Goal: Task Accomplishment & Management: Complete application form

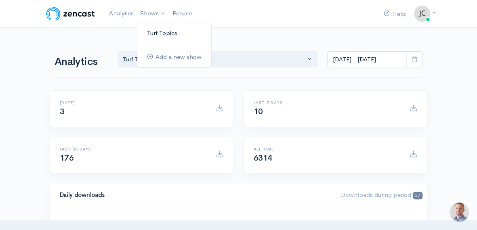
click at [163, 31] on link "Turf Topics" at bounding box center [174, 33] width 74 height 14
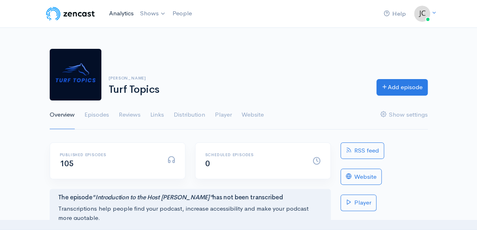
click at [121, 10] on link "Analytics" at bounding box center [121, 13] width 31 height 17
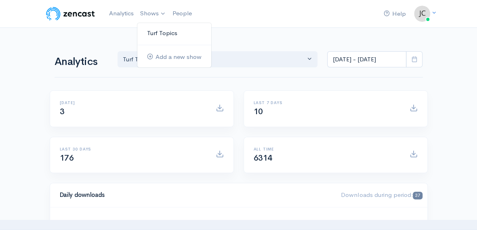
click at [155, 33] on link "Turf Topics" at bounding box center [174, 33] width 74 height 14
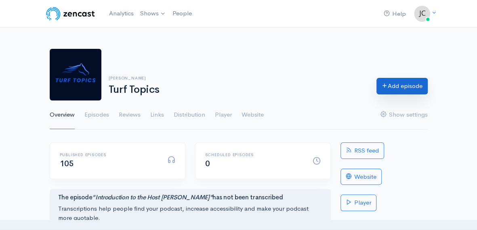
click at [395, 83] on link "Add episode" at bounding box center [401, 86] width 51 height 17
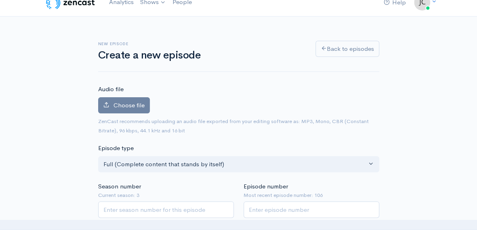
scroll to position [10, 0]
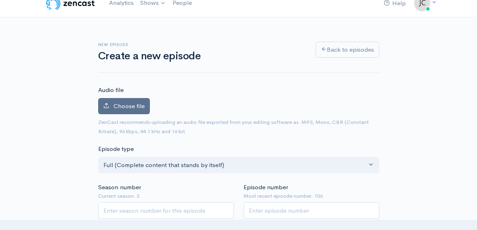
click at [126, 106] on span "Choose file" at bounding box center [128, 106] width 31 height 8
click at [0, 0] on input "Choose file" at bounding box center [0, 0] width 0 height 0
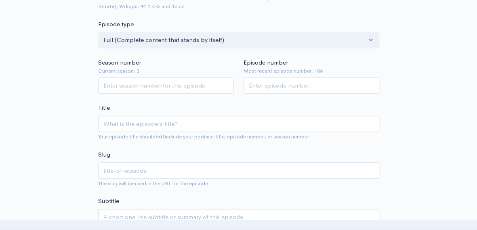
scroll to position [181, 0]
click at [225, 79] on input "Season number" at bounding box center [166, 85] width 136 height 17
type input "3"
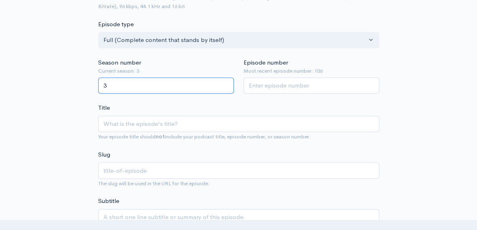
scroll to position [623, 0]
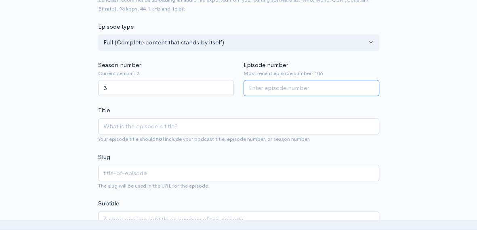
click at [324, 84] on input "Episode number" at bounding box center [311, 88] width 136 height 17
click at [370, 84] on input "1" at bounding box center [311, 88] width 136 height 17
type input "107"
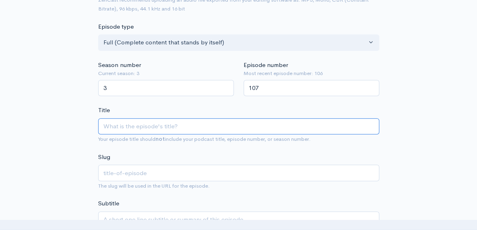
click at [122, 126] on input "Title" at bounding box center [238, 126] width 281 height 17
type input "R"
type input "r"
type input "Re"
type input "re"
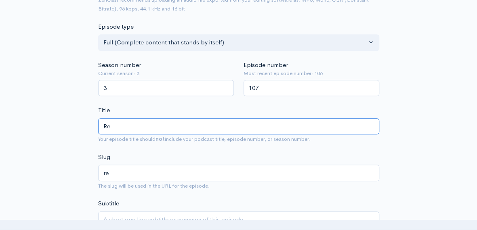
type input "Rep"
type input "rep"
type input "Repo"
type input "repo"
type input "Repor"
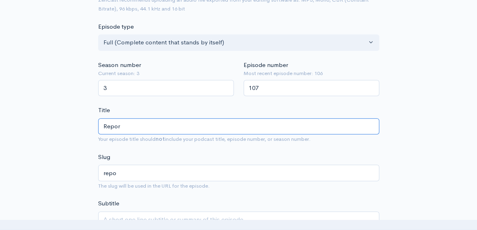
type input "repor"
type input "Report"
type input "report"
type input "Reporti"
type input "reporti"
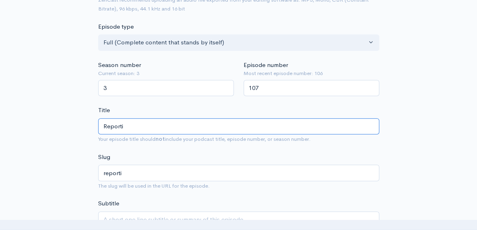
type input "Reportin"
type input "reportin"
type input "Reporting"
type input "reporting"
type input "Reporting o"
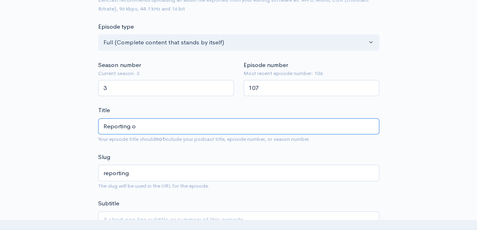
type input "reporting-o"
type input "Reporting on"
type input "reporting-on"
type input "Reporting o"
type input "reporting-o"
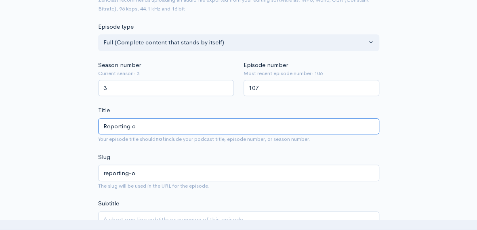
type input "Reporting"
type input "reporting"
type input "Reportin"
type input "reportin"
type input "Reporti"
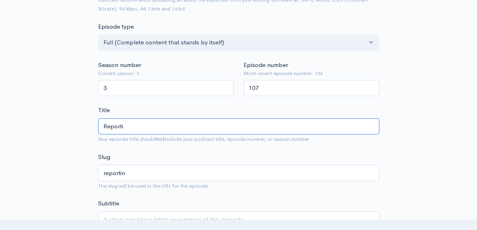
type input "reporti"
type input "Report"
type input "report"
type input "Repor"
type input "repor"
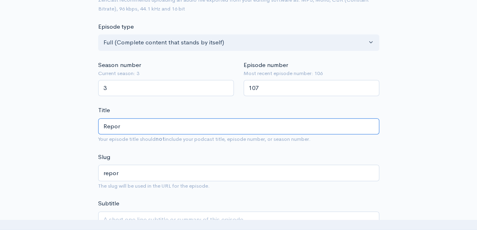
type input "Repo"
type input "repo"
type input "Rep"
type input "rep"
type input "Re"
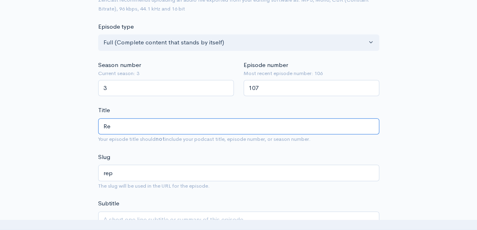
type input "re"
type input "Rec"
type input "rec"
type input "Reca"
type input "reca"
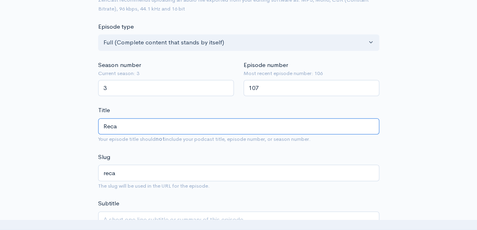
type input "Recap"
type input "recap"
type input "Recapp"
type input "recapp"
type input "Recappi"
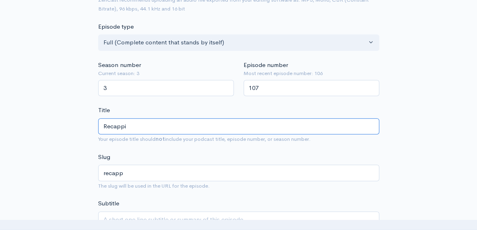
type input "recappi"
type input "Recappin"
type input "recappin"
type input "Recapping"
type input "recapping"
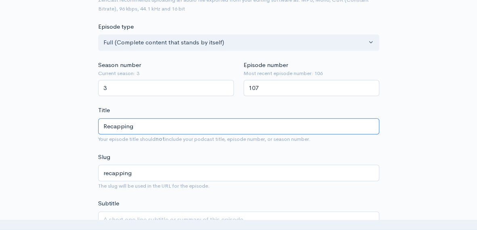
type input "Recapping i"
type input "recapping-i"
type input "Recapping im"
type input "recapping-im"
type input "Recapping imp"
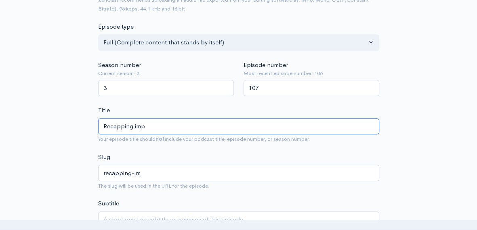
type input "recapping-imp"
type input "Recapping impo"
type input "recapping-impo"
type input "Recapping impor"
type input "recapping-impor"
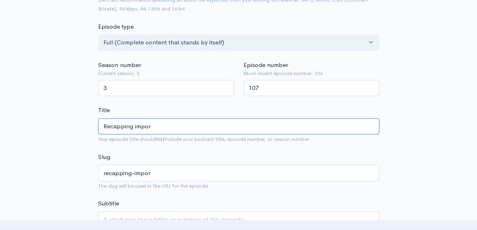
type input "Recapping import"
type input "recapping-import"
type input "Recapping importa"
type input "recapping-importa"
type input "Recapping importan"
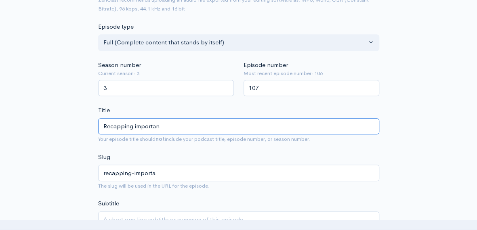
type input "recapping-importan"
type input "Recapping important"
type input "recapping-important"
type input "Recapping important R"
type input "recapping-important-r"
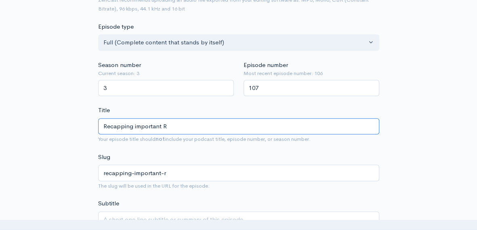
type input "Recapping important Ra"
type input "recapping-important-ra"
type input "Recapping important Rac"
type input "recapping-important-rac"
type input "Recapping important Race"
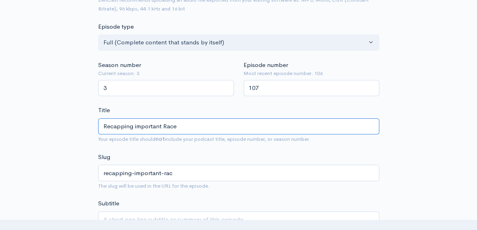
type input "recapping-important-race"
type input "Recapping important Races"
type input "recapping-important-races"
type input "Recapping important Races a"
type input "recapping-important-races-a"
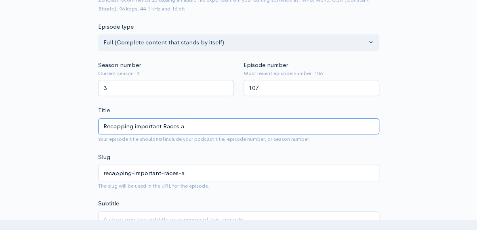
type input "Recapping important Races an"
type input "recapping-important-races-an"
type input "Recapping important Races and"
type input "recapping-important-races-and"
type input "Recapping important Races and a"
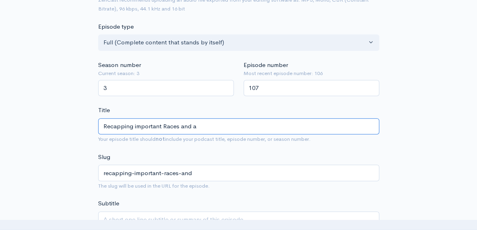
type input "recapping-important-races-and-a"
type input "Recapping important Races and"
type input "recapping-important-races-and"
type input "Recapping important Races and s"
type input "recapping-important-races-and-s"
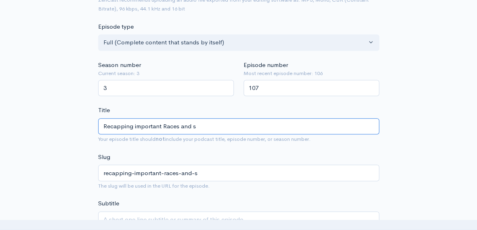
type input "Recapping important Races and so"
type input "recapping-important-races-and-so"
type input "Recapping important Races and som"
type input "recapping-important-races-and-som"
type input "Recapping important Races and some"
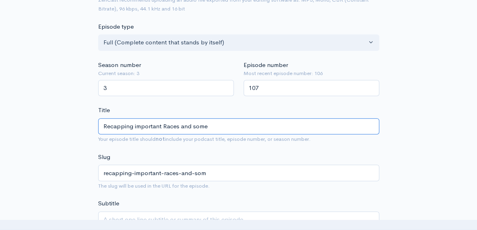
type input "recapping-important-races-and-some"
type input "Recapping important Races and some A"
type input "recapping-important-races-and-some-a"
type input "Recapping important Races and some An"
type input "recapping-important-races-and-some-an"
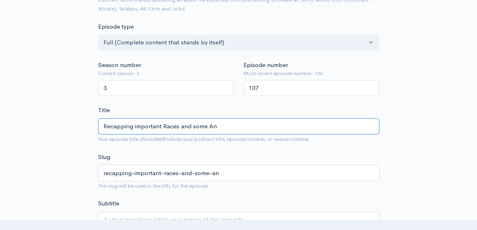
type input "Recapping important Races and some [PERSON_NAME]"
type input "recapping-important-races-and-some-[PERSON_NAME]"
type input "Recapping important Races and some Anal"
type input "recapping-important-races-and-some-anal"
type input "Recapping important Races and some Analy"
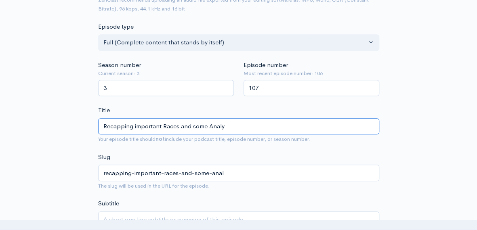
type input "recapping-important-races-and-some-analy"
type input "Recapping important Races and some Analys"
type input "recapping-important-races-and-some-analys"
type input "Recapping important Races and some Analysi"
type input "recapping-important-races-and-some-analysi"
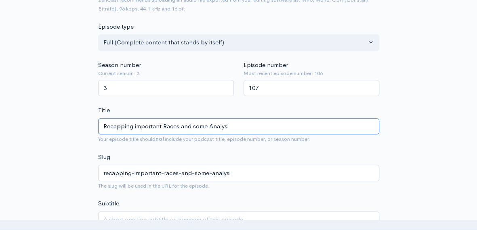
type input "Recapping important Races and some Analysis"
type input "recapping-important-races-and-some-analysis"
type input "Recapping important Races and some Analysis o"
type input "recapping-important-races-and-some-analysis-o"
type input "Recapping important Races and some Analysis on"
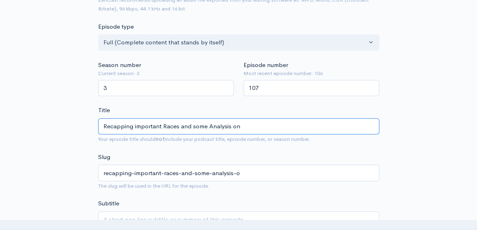
type input "recapping-important-races-and-some-analysis-on"
type input "Recapping important Races and some Analysis on T"
type input "recapping-important-races-and-some-analysis-on-t"
type input "Recapping important Races and some Analysis on Th"
type input "recapping-important-races-and-some-analysis-on-th"
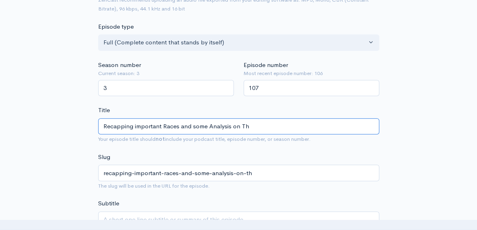
type input "Recapping important Races and some Analysis on The"
type input "recapping-important-races-and-some-analysis-on-the"
type input "Recapping important Races and some Analysis on The 2"
type input "recapping-important-races-and-some-analysis-on-the-2"
type input "Recapping important Races and some Analysis on The 20"
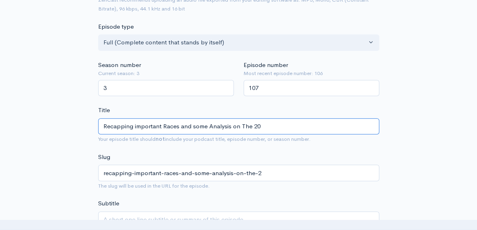
type input "recapping-important-races-and-some-analysis-on-the-20"
type input "Recapping important Races and some Analysis on The 202"
type input "recapping-important-races-and-some-analysis-on-the-202"
type input "Recapping important Races and some Analysis on The 2025"
type input "recapping-important-races-and-some-analysis-on-the-2025"
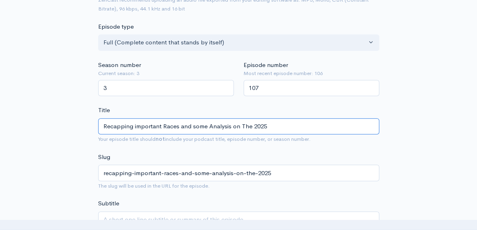
type input "Recapping important Races and some Analysis on The 2025 K"
type input "recapping-important-races-and-some-analysis-on-the-2025-k"
type input "Recapping important Races and some Analysis on The 2025 Ke"
type input "recapping-important-races-and-some-analysis-on-the-2025-ke"
type input "Recapping important Races and some Analysis on The 2025 Kee"
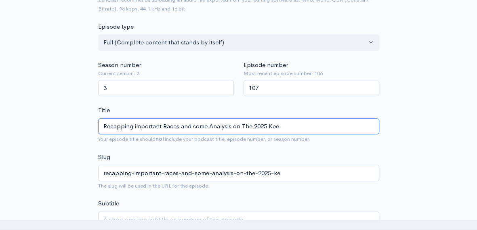
type input "recapping-important-races-and-some-analysis-on-the-2025-kee"
type input "Recapping important Races and some Analysis on The 2025 Keen"
type input "recapping-important-races-and-some-analysis-on-the-2025-keen"
type input "Recapping important Races and some Analysis on The 2025 [PERSON_NAME]"
type input "recapping-important-races-and-some-analysis-on-the-2025-[PERSON_NAME]"
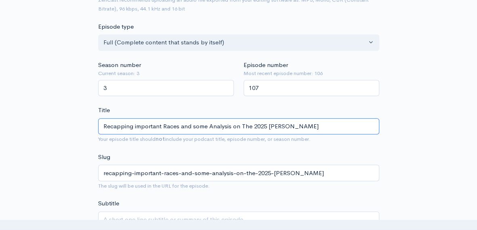
type input "Recapping important Races and some Analysis on The 2025 Keenel"
type input "recapping-important-races-and-some-analysis-on-the-2025-keenel"
type input "Recapping important Races and some Analysis on The 2025 [PERSON_NAME]"
type input "recapping-important-races-and-some-analysis-on-the-2025-keenela"
type input "Recapping important Races and some Analysis on The 2025 [PERSON_NAME]"
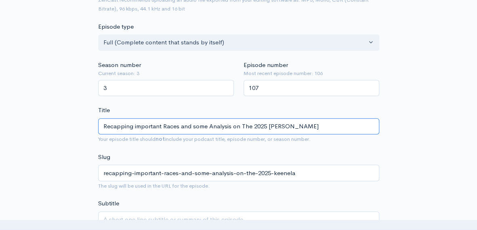
type input "recapping-important-races-and-some-analysis-on-the-2025-keenelan"
type input "Recapping important Races and some Analysis on The 2025 Keeneland"
type input "recapping-important-races-and-some-analysis-on-the-2025-keeneland"
type input "Recapping important Races and some Analysis on The 2025 [PERSON_NAME] Y"
type input "recapping-important-races-and-some-analysis-on-the-2025-keeneland-y"
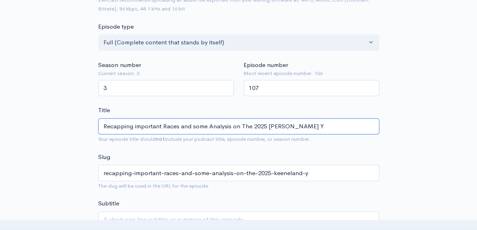
type input "Recapping important Races and some Analysis on The 2025 [PERSON_NAME]"
type input "recapping-important-races-and-some-analysis-on-the-2025-keeneland-ye"
type input "Recapping important Races and some Analysis on The 2025 Keeneland Yea"
type input "recapping-important-races-and-some-analysis-on-the-2025-[GEOGRAPHIC_DATA]-yea"
type input "Recapping important Races and some Analysis on The 2025 Keeneland Year"
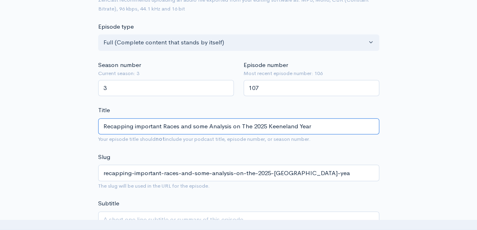
type input "recapping-important-races-and-some-analysis-on-the-2025-keeneland-year"
type input "Recapping important Races and some Analysis on The 2025 Keeneland Yearl"
type input "recapping-important-races-and-some-analysis-on-the-2025-keeneland-yearl"
type input "Recapping important Races and some Analysis on The 2025 Keeneland Yearli"
type input "recapping-important-races-and-some-analysis-on-the-2025-[GEOGRAPHIC_DATA]-yearli"
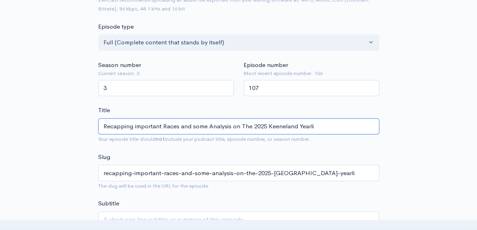
type input "Recapping important Races and some Analysis on The 2025 Keeneland Yearlin"
type input "recapping-important-races-and-some-analysis-on-the-2025-[GEOGRAPHIC_DATA]-yearl…"
type input "Recapping important Races and some Analysis on The 2025 Keeneland Yearling"
type input "recapping-important-races-and-some-analysis-on-the-2025-keeneland-yearling"
type input "Recapping important Races and some Analysis on The 2025 Keeneland Yearling S"
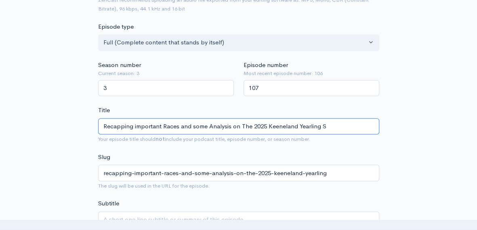
type input "recapping-important-races-and-some-analysis-on-the-2025-keeneland-yearling-s"
type input "Recapping important Races and some Analysis on The 2025 Keeneland Yearling Sa"
type input "recapping-important-races-and-some-analysis-on-the-2025-keeneland-yearling-sa"
type input "Recapping important Races and some Analysis on The 2025 Keeneland [PERSON_NAME]"
type input "recapping-important-races-and-some-analysis-on-the-2025-keeneland-yearling-[PER…"
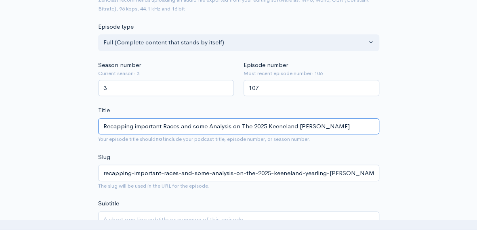
type input "Recapping important Races and some Analysis on The 2025 Keeneland Yearling Sale"
type input "recapping-important-races-and-some-analysis-on-the-2025-keeneland-yearling-sale"
type input "Recapping important Races and some Analysis on he 2025 Keeneland Yearling Sale"
type input "recapping-important-races-and-some-analysis-on-he-2025-keeneland-yearling-sale"
type input "Recapping important Races and some Analysis on the 2025 Keeneland Yearling Sale"
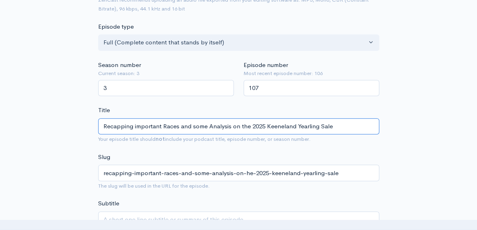
type input "recapping-important-races-and-some-analysis-on-the-2025-keeneland-yearling-sale"
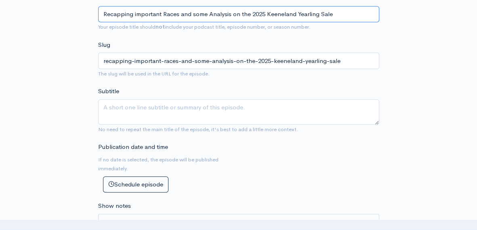
scroll to position [293, 0]
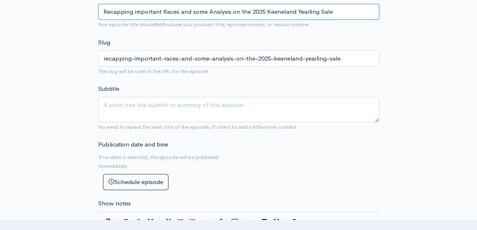
type input "Recapping important Races and some Analysis on the 2025 Keeneland Yearling Sale"
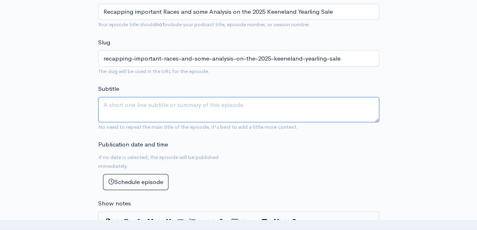
click at [120, 101] on textarea "Subtitle" at bounding box center [238, 109] width 281 height 25
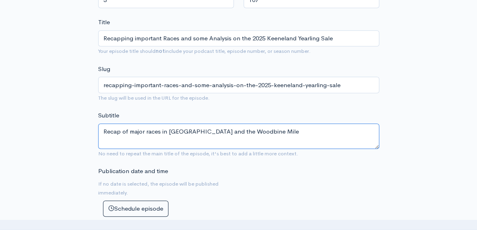
scroll to position [266, 0]
click at [210, 130] on textarea "Recap of major races in [GEOGRAPHIC_DATA] and the Woodbine Mile" at bounding box center [238, 136] width 281 height 25
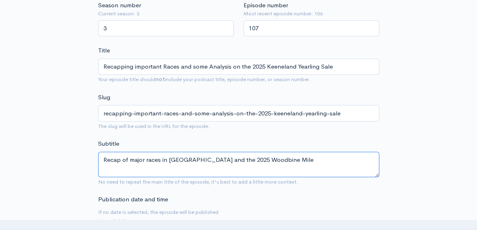
scroll to position [238, 0]
type textarea "Recap of major races in [GEOGRAPHIC_DATA] and the 2025 Woodbine Mile"
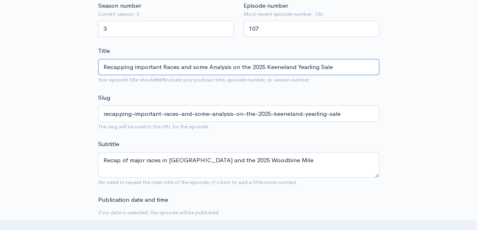
click at [178, 66] on input "Recapping important Races and some Analysis on the 2025 Keeneland Yearling Sale" at bounding box center [238, 67] width 281 height 17
type input "Recapping important Races f and some Analysis on the 2025 Keeneland Yearling Sa…"
type input "recapping-important-races-f-and-some-analysis-on-the-2025-keeneland-yearling-sa…"
type input "Recapping important Races fr and some Analysis on the 2025 Keeneland Yearling S…"
type input "recapping-important-races-fr-and-some-analysis-on-the-2025-keeneland-yearling-s…"
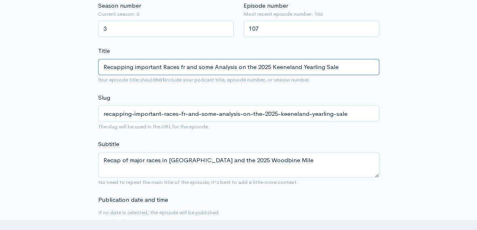
type input "Recapping important Races fro and some Analysis on the 2025 Keeneland Yearling …"
type input "recapping-important-races-fro-and-some-analysis-on-the-2025-keeneland-yearling-…"
type input "Recapping important Races fr and some Analysis on the 2025 Keeneland Yearling S…"
type input "recapping-important-races-fr-and-some-analysis-on-the-2025-keeneland-yearling-s…"
type input "Recapping important Races f and some Analysis on the 2025 Keeneland Yearling Sa…"
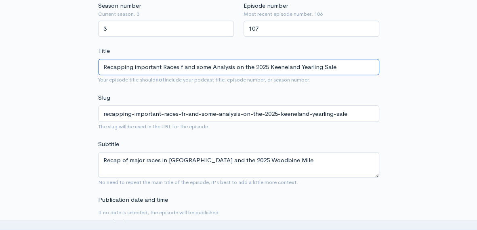
type input "recapping-important-races-f-and-some-analysis-on-the-2025-keeneland-yearling-sa…"
type input "Recapping important Races and some Analysis on the 2025 Keeneland Yearling Sale"
type input "recapping-important-races-and-some-analysis-on-the-2025-keeneland-yearling-sale"
type input "Recapping important Races, w and some Analysis on the 2025 Keeneland Yearling S…"
type input "recapping-important-races-w-and-some-analysis-on-the-2025-keeneland-yearling-sa…"
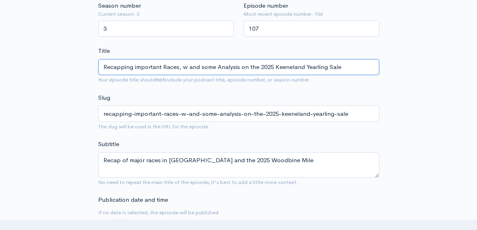
type input "Recapping important Races, wh and some Analysis on the 2025 Keeneland Yearling …"
click at [219, 64] on input "Recapping important Races, which include the Woodbine Mile and some Analysis on…" at bounding box center [238, 67] width 281 height 17
click at [232, 65] on input "Recapping important Races, which includes the Woodbine Mile and some Analysis o…" at bounding box center [238, 67] width 281 height 17
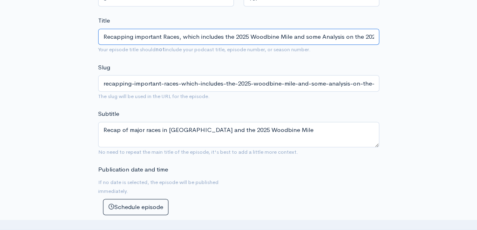
scroll to position [268, 0]
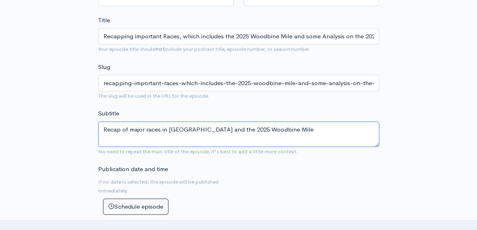
click at [270, 130] on textarea "Recap of major races in [GEOGRAPHIC_DATA] and the 2025 Woodbine Mile" at bounding box center [238, 133] width 281 height 25
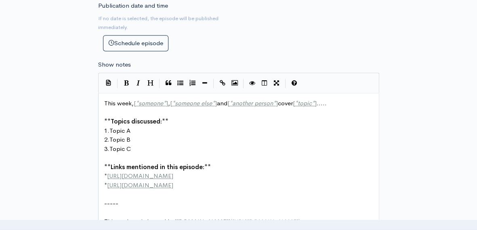
scroll to position [433, 0]
click at [167, 100] on span "]" at bounding box center [167, 102] width 2 height 8
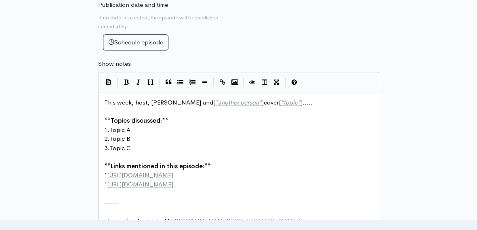
scroll to position [3, 40]
click at [310, 101] on pre "This week, host, [PERSON_NAME] and [ * another person * ] cover [ * topic * ] .…" at bounding box center [241, 102] width 278 height 9
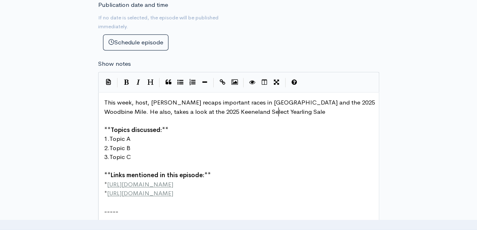
scroll to position [3, 36]
click at [132, 136] on pre "1. Topic A" at bounding box center [241, 138] width 278 height 9
click at [132, 144] on pre "2. Topic B" at bounding box center [241, 148] width 278 height 9
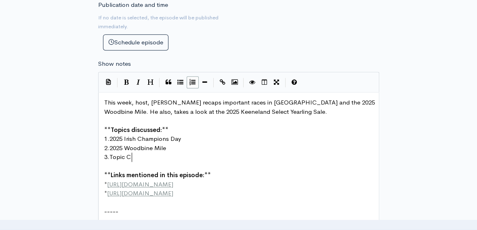
click at [135, 156] on pre "3. Topic C" at bounding box center [241, 157] width 278 height 9
click at [157, 155] on span "2025 Keeneland Select Yearling Sale" at bounding box center [158, 157] width 99 height 8
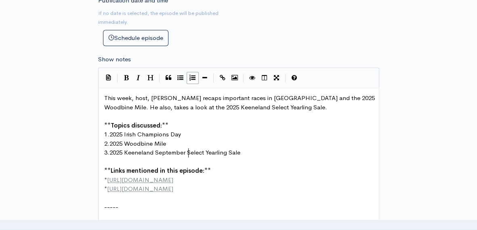
scroll to position [437, 0]
click at [222, 105] on span "This week, host, [PERSON_NAME] recaps important races in [GEOGRAPHIC_DATA] and …" at bounding box center [240, 102] width 272 height 17
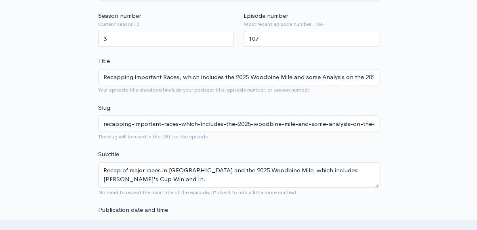
scroll to position [227, 0]
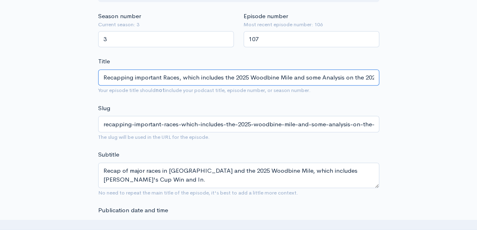
click at [373, 76] on input "Recapping important Races, which includes the 2025 Woodbine Mile and some Analy…" at bounding box center [238, 77] width 281 height 17
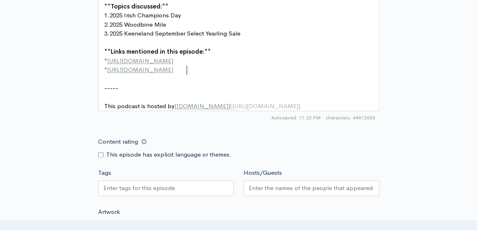
scroll to position [3, 31]
click at [188, 68] on pre "* [URL][DOMAIN_NAME]" at bounding box center [241, 69] width 278 height 9
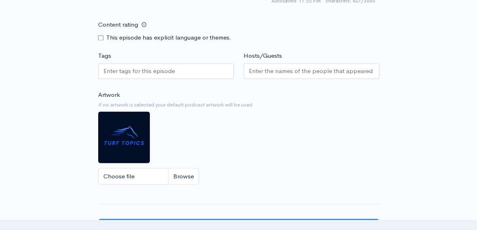
scroll to position [665, 0]
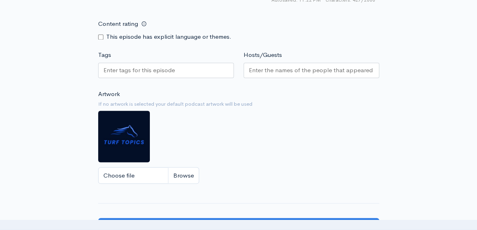
click at [187, 75] on div at bounding box center [166, 70] width 136 height 15
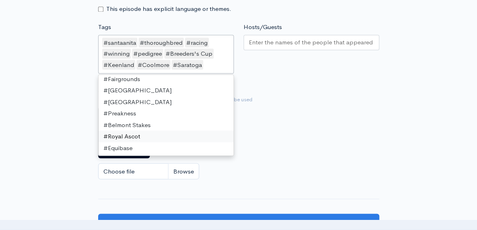
scroll to position [84, 0]
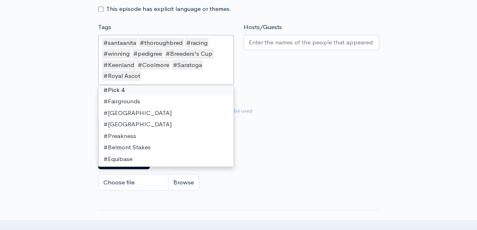
click at [291, 45] on input "Hosts/Guests" at bounding box center [311, 42] width 125 height 9
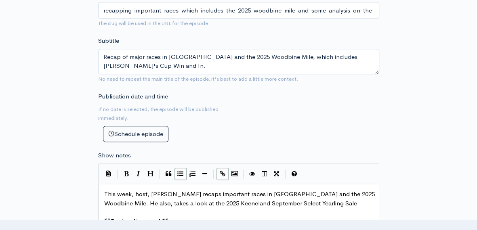
scroll to position [338, 0]
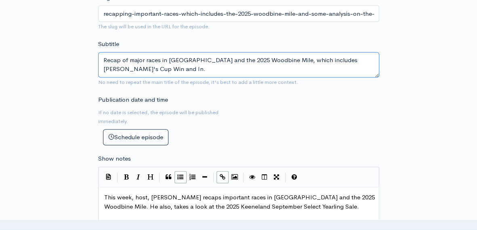
click at [268, 59] on textarea "Recap of major races in [GEOGRAPHIC_DATA] and the 2025 Woodbine Mile, which inc…" at bounding box center [238, 64] width 281 height 25
click at [308, 59] on textarea "Recap of major races in [GEOGRAPHIC_DATA], which includes [PERSON_NAME]'s Cup W…" at bounding box center [238, 64] width 281 height 25
click at [336, 59] on textarea "Recap of major races in [GEOGRAPHIC_DATA], which includes [PERSON_NAME]'s Cup W…" at bounding box center [238, 64] width 281 height 25
click at [179, 69] on textarea "Recap of major races in [GEOGRAPHIC_DATA], which includes [PERSON_NAME]'s Cup W…" at bounding box center [238, 64] width 281 height 25
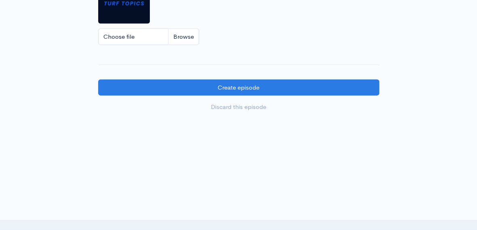
scroll to position [841, 0]
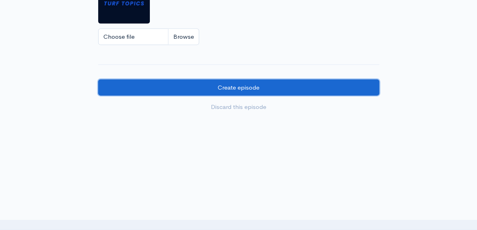
click at [238, 87] on input "Create episode" at bounding box center [238, 87] width 281 height 17
